Goal: Find specific page/section: Find specific page/section

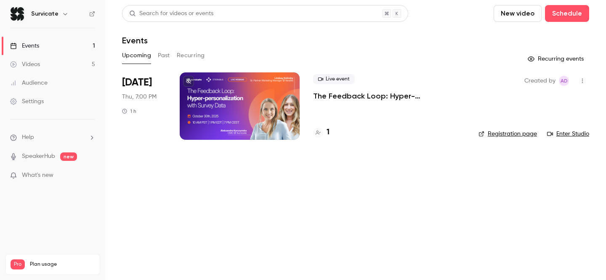
click at [166, 54] on button "Past" at bounding box center [164, 55] width 12 height 13
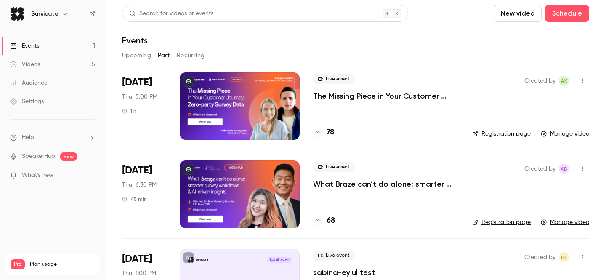
click at [141, 56] on button "Upcoming" at bounding box center [136, 55] width 29 height 13
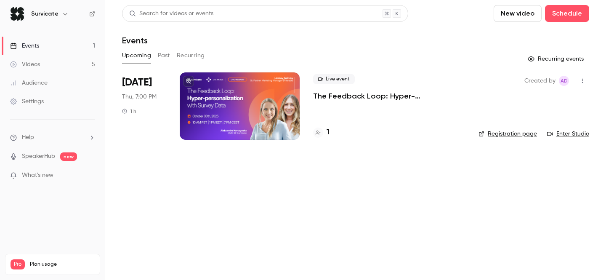
click at [160, 57] on button "Past" at bounding box center [164, 55] width 12 height 13
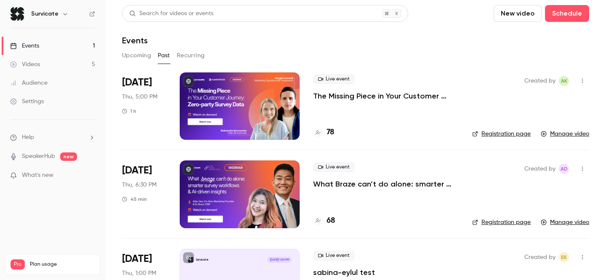
click at [332, 133] on h4 "78" at bounding box center [331, 132] width 8 height 11
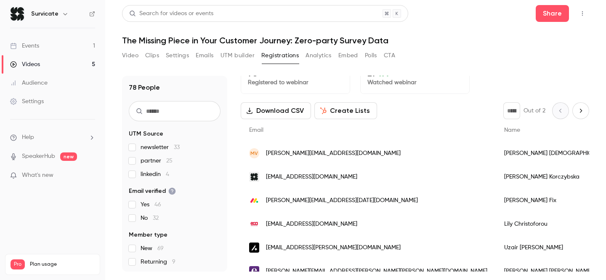
scroll to position [16, 0]
